Goal: Answer question/provide support: Share knowledge or assist other users

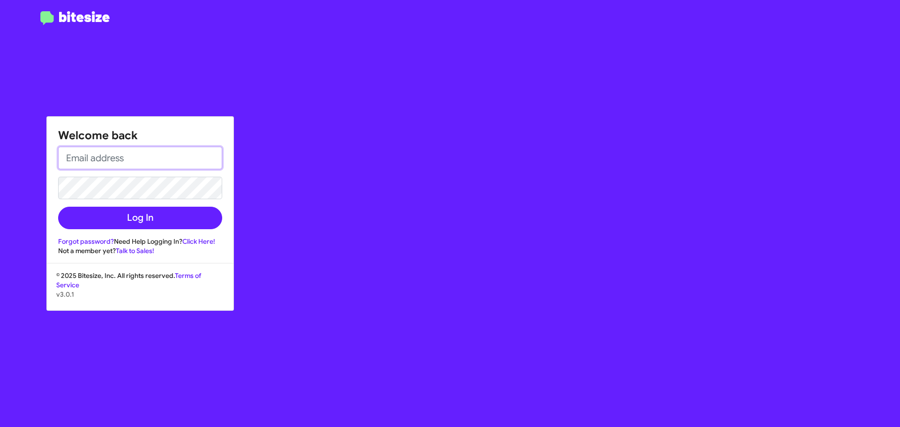
click at [92, 158] on input "email" at bounding box center [140, 158] width 164 height 23
type input "[EMAIL_ADDRESS][DOMAIN_NAME]"
click at [58, 207] on button "Log In" at bounding box center [140, 218] width 164 height 23
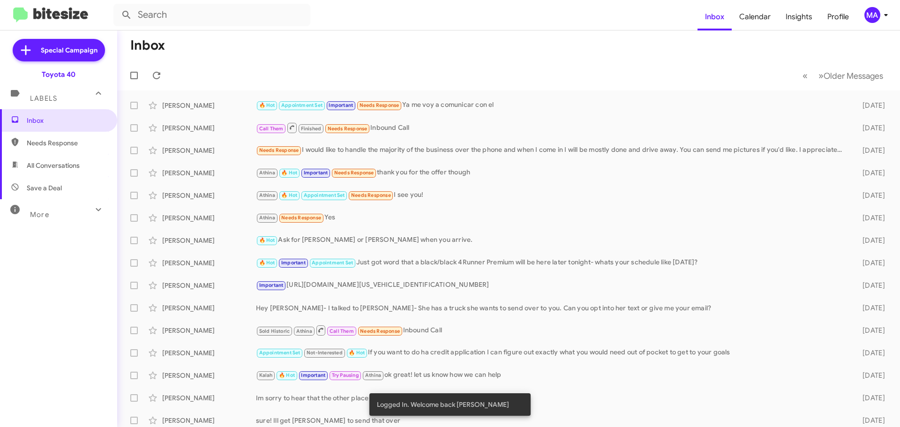
click at [63, 147] on span "Needs Response" at bounding box center [67, 142] width 80 height 9
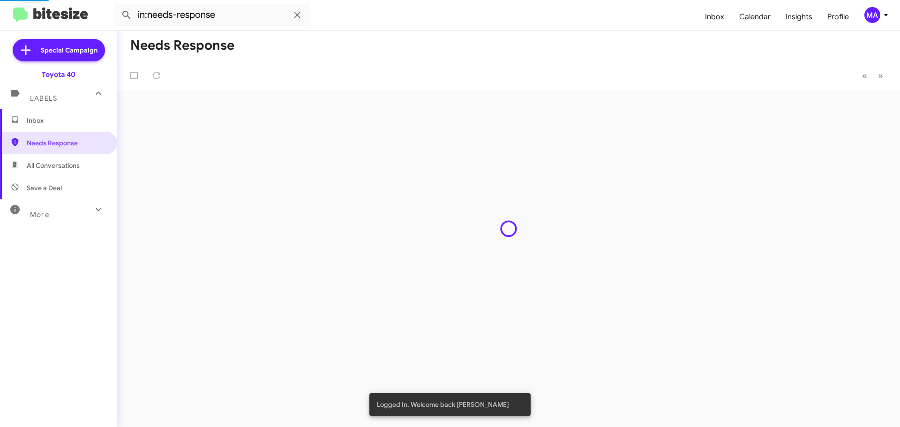
click at [64, 165] on span "All Conversations" at bounding box center [53, 165] width 53 height 9
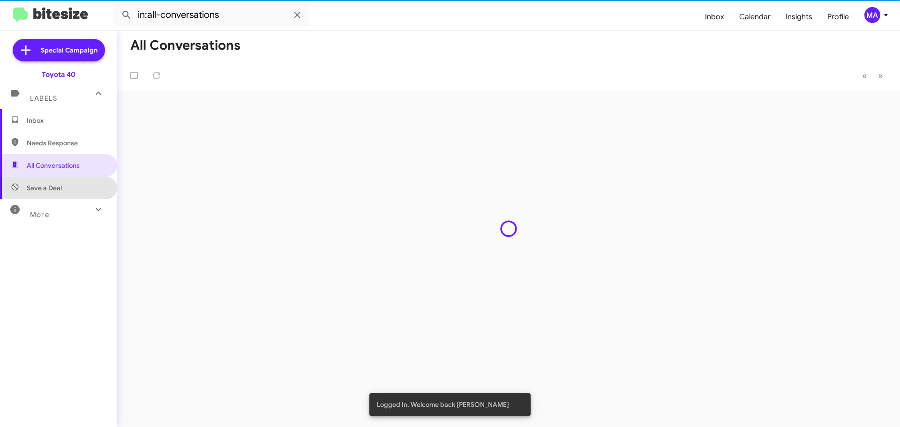
click at [64, 184] on span "Save a Deal" at bounding box center [58, 188] width 117 height 23
type input "in:not-interested"
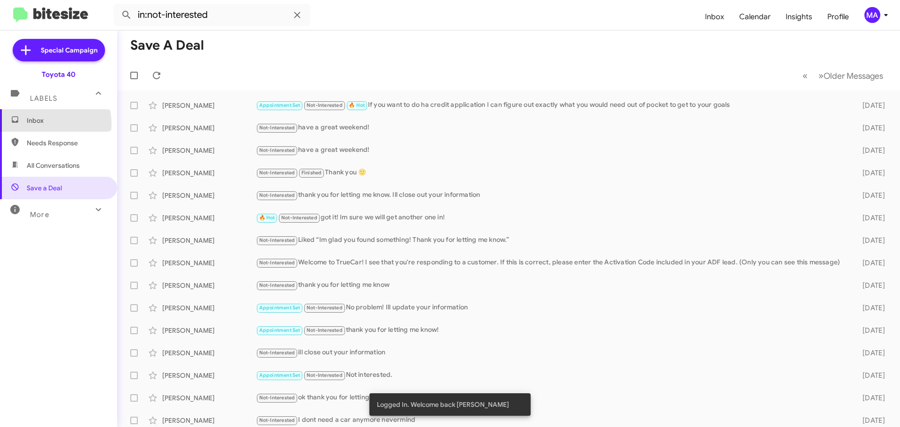
click at [45, 124] on span "Inbox" at bounding box center [67, 120] width 80 height 9
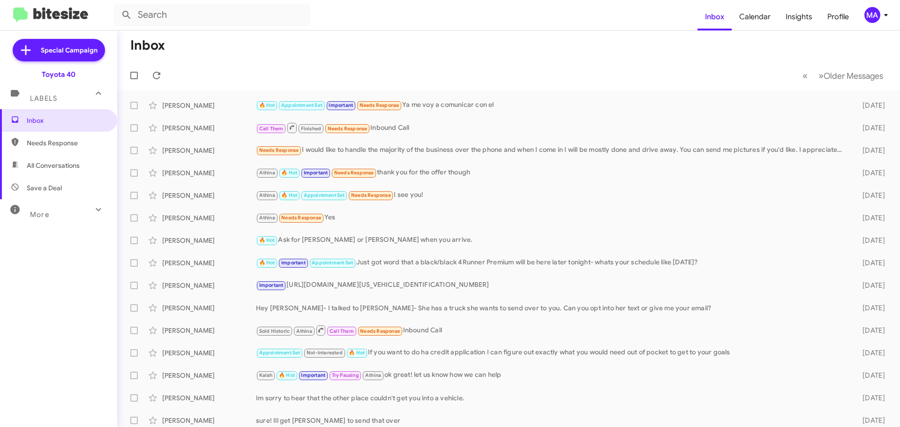
click at [71, 164] on span "All Conversations" at bounding box center [53, 165] width 53 height 9
type input "in:all-conversations"
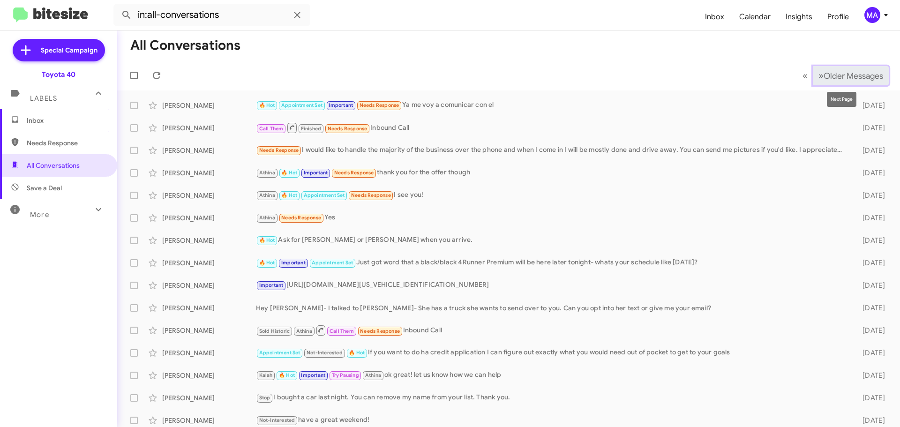
click at [839, 73] on span "Older Messages" at bounding box center [854, 76] width 60 height 10
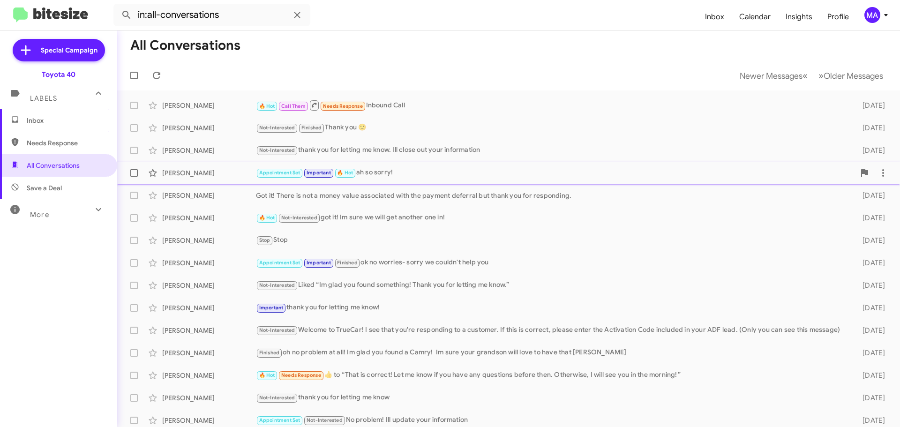
click at [432, 173] on div "Appointment Set Important 🔥 Hot ah so sorry!" at bounding box center [555, 172] width 599 height 11
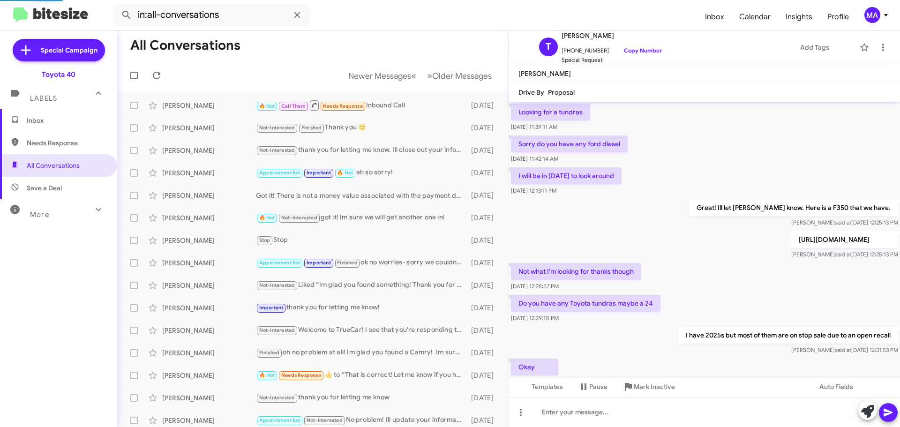
scroll to position [776, 0]
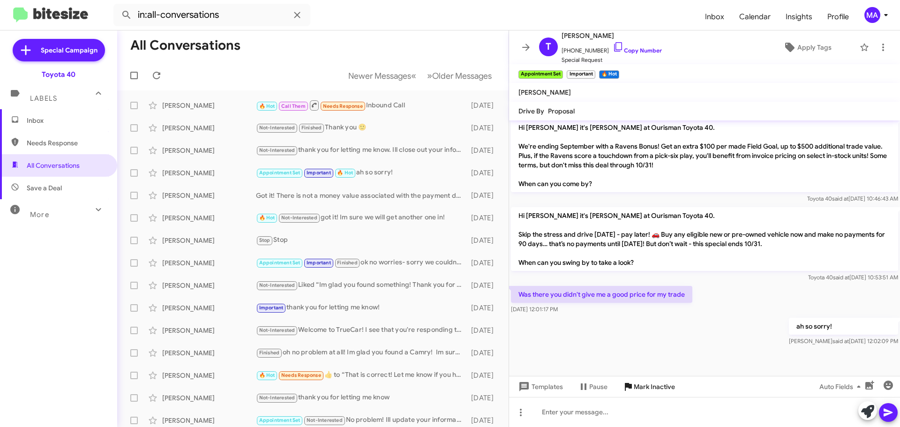
click at [638, 387] on span "Mark Inactive" at bounding box center [654, 386] width 41 height 17
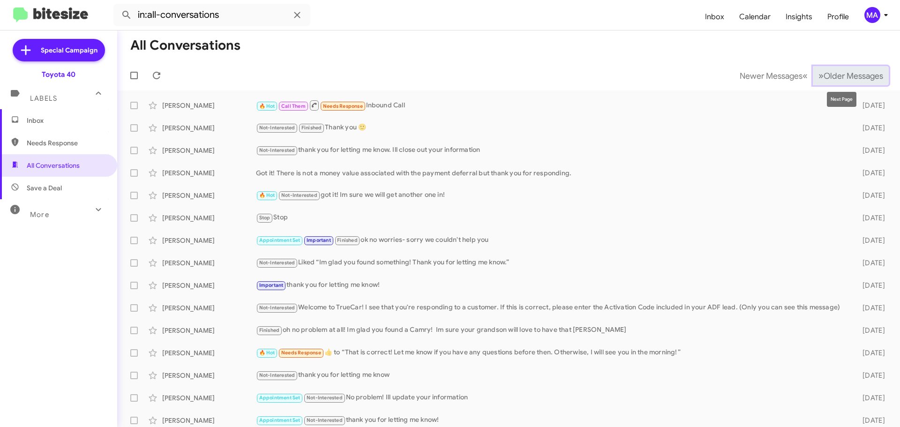
click at [848, 68] on button "» Next Older Messages" at bounding box center [851, 75] width 76 height 19
